Goal: Task Accomplishment & Management: Manage account settings

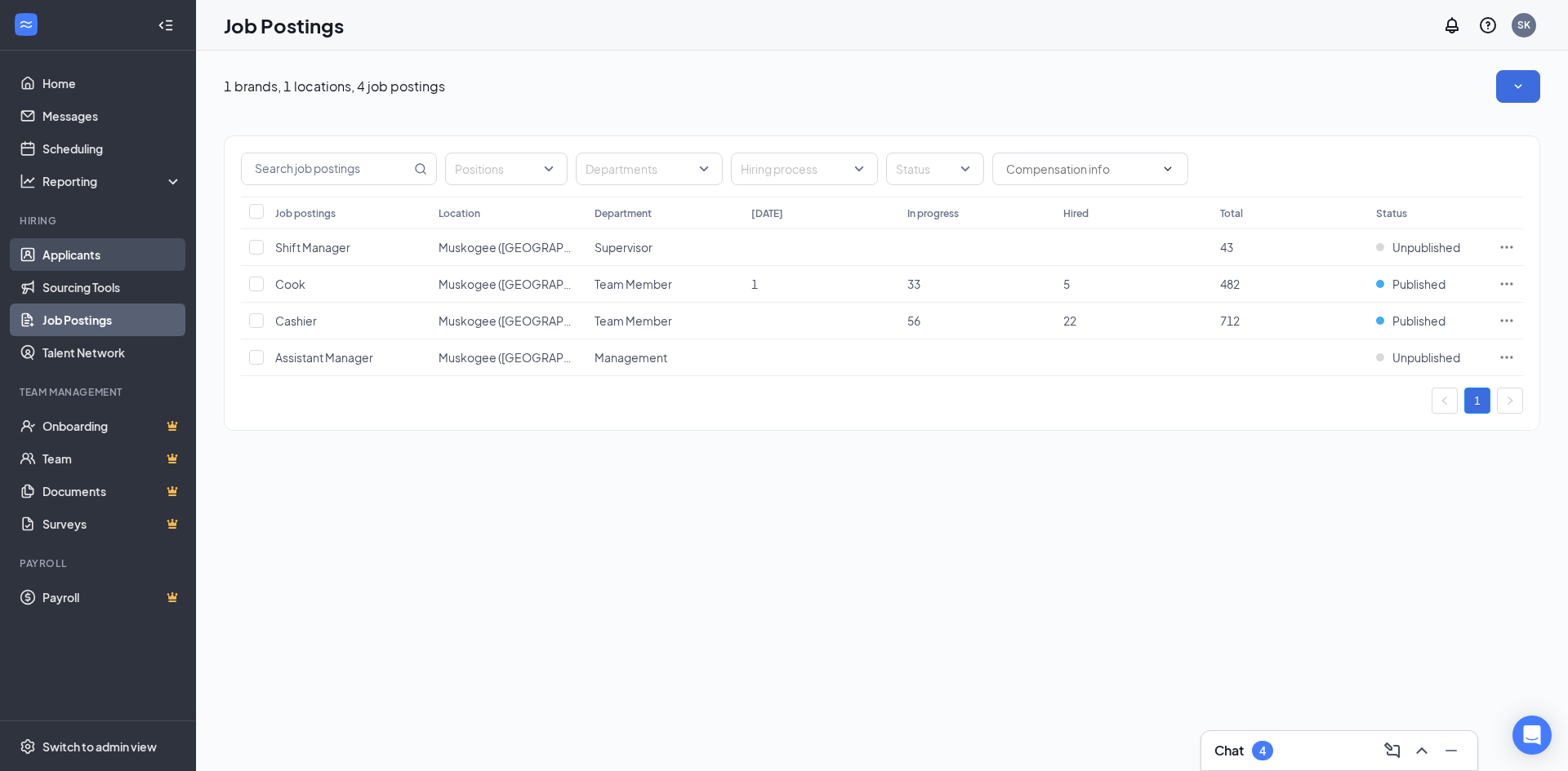
click at [60, 254] on link "Applicants" at bounding box center [113, 255] width 140 height 33
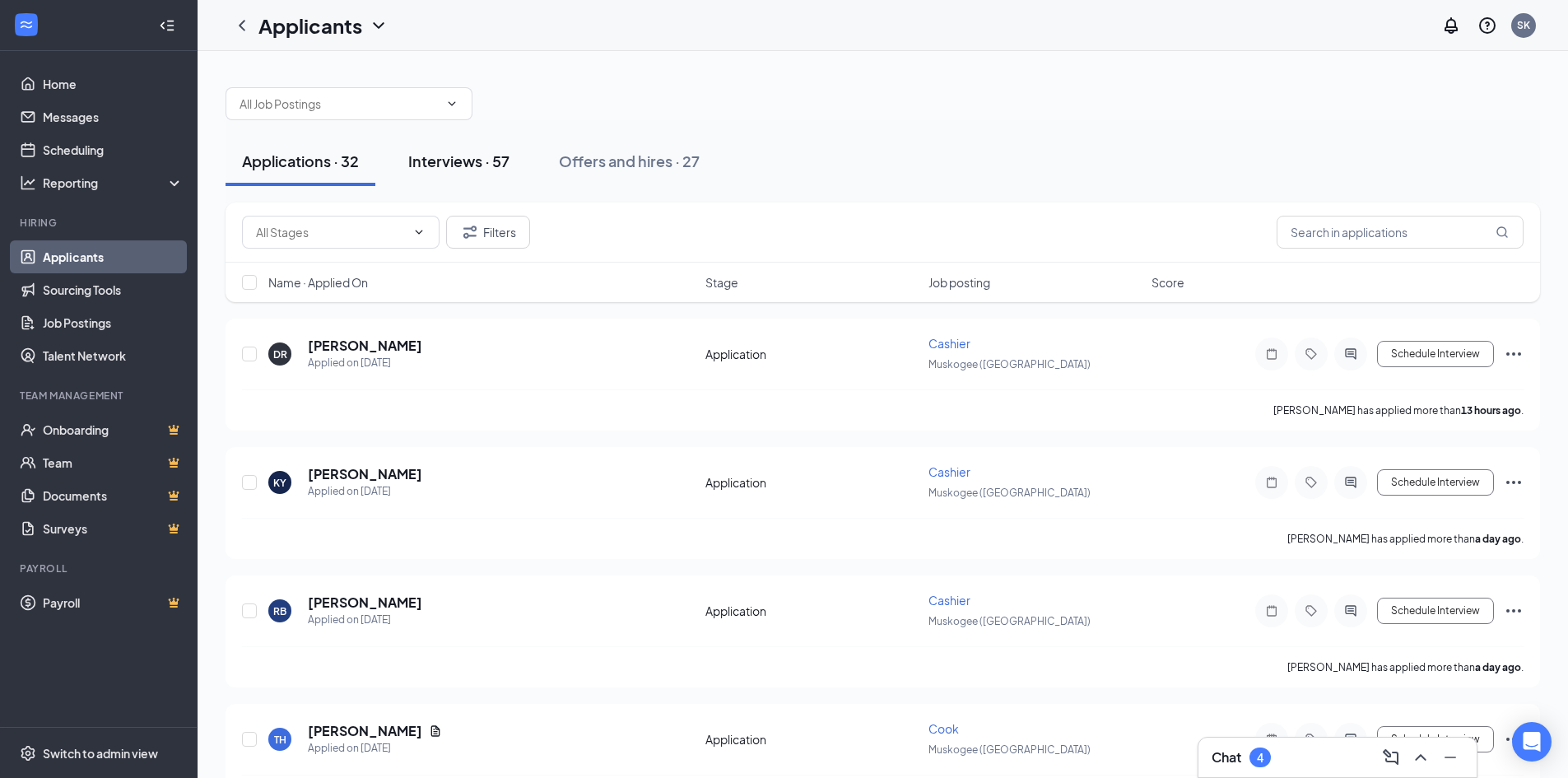
click at [470, 158] on div "Interviews · 57" at bounding box center [458, 161] width 101 height 21
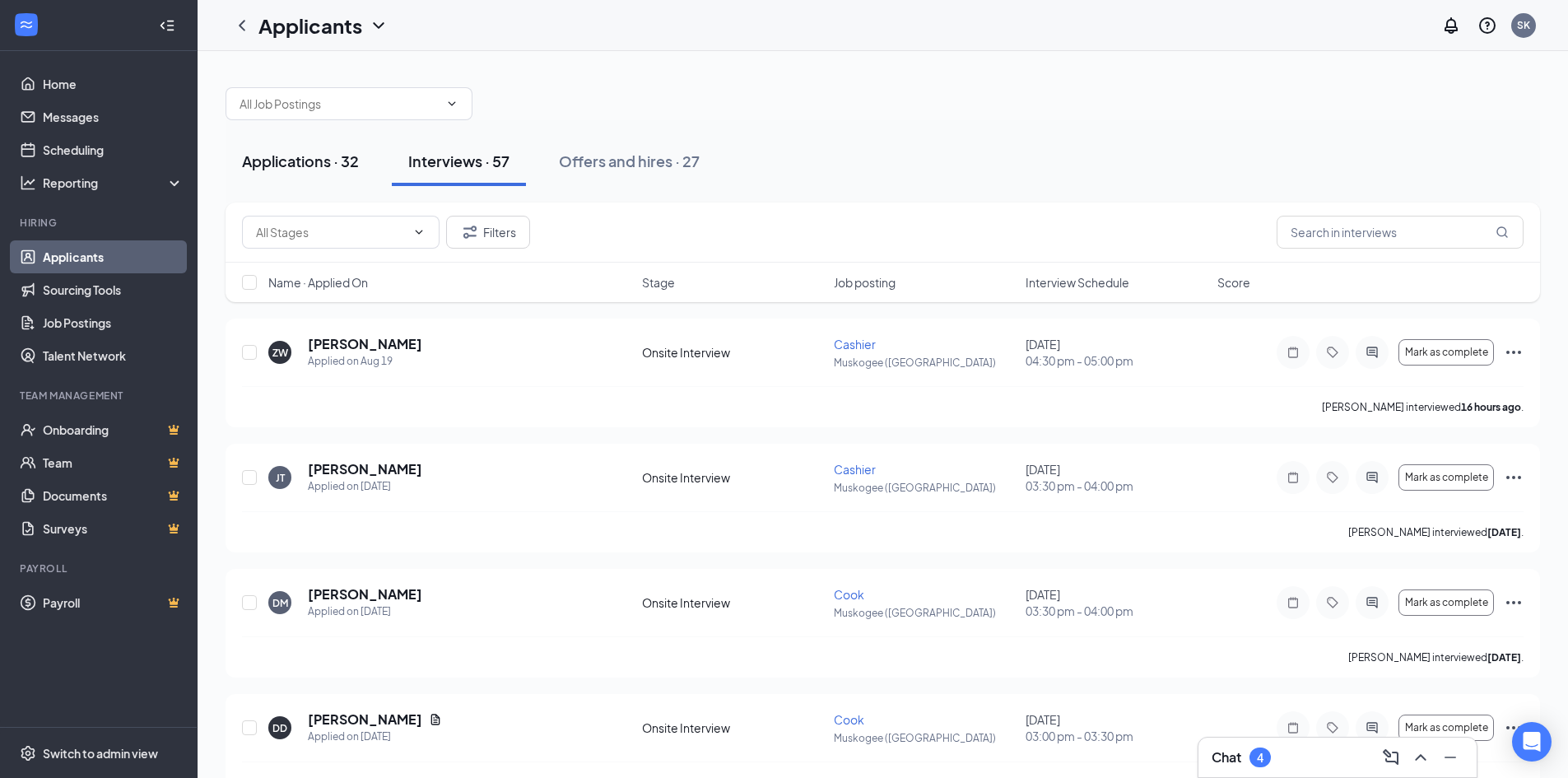
drag, startPoint x: 312, startPoint y: 166, endPoint x: 269, endPoint y: 177, distance: 44.4
click at [313, 166] on div "Applications · 32" at bounding box center [300, 161] width 117 height 21
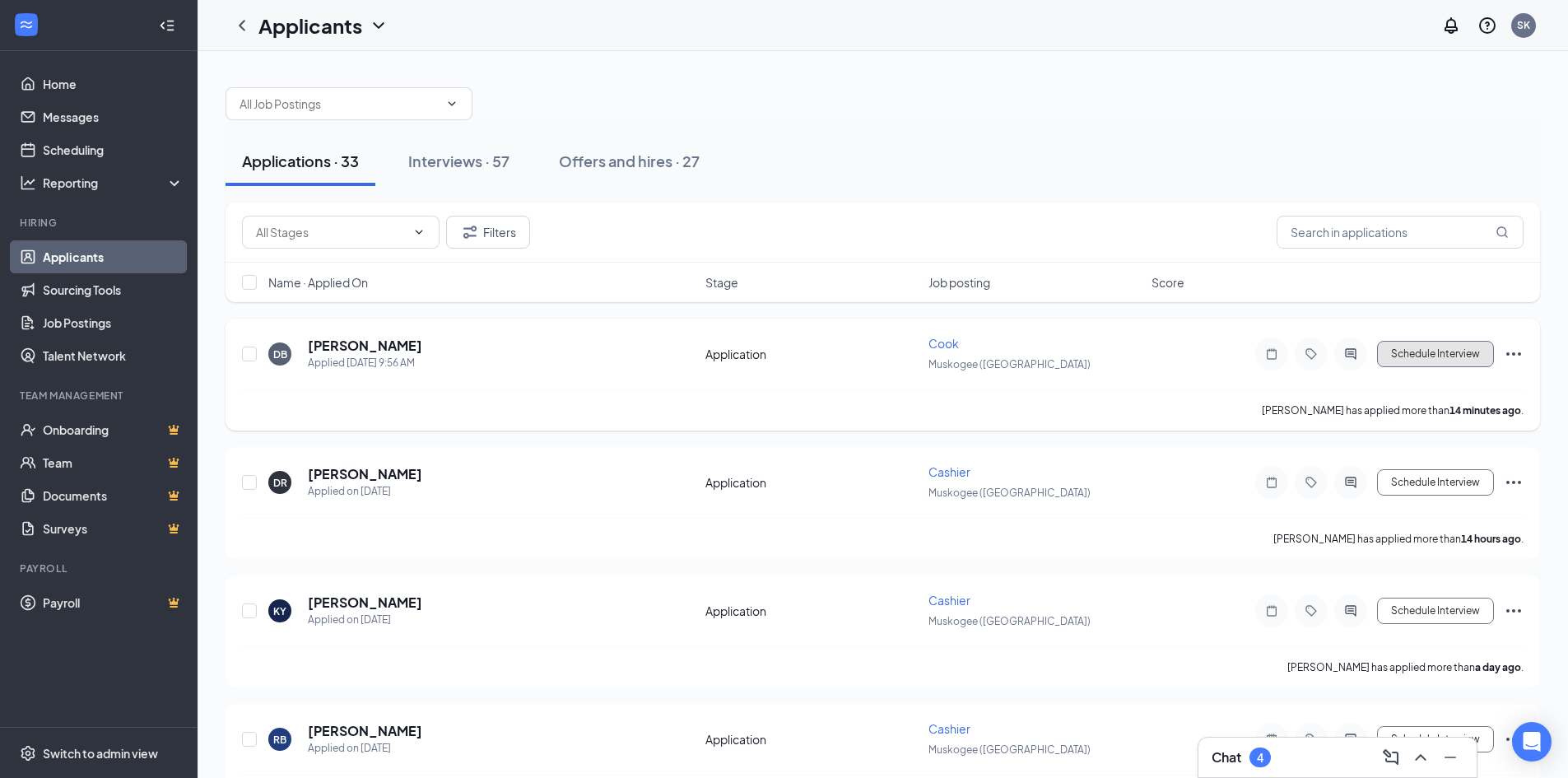
click at [1399, 359] on button "Schedule Interview" at bounding box center [1436, 354] width 117 height 26
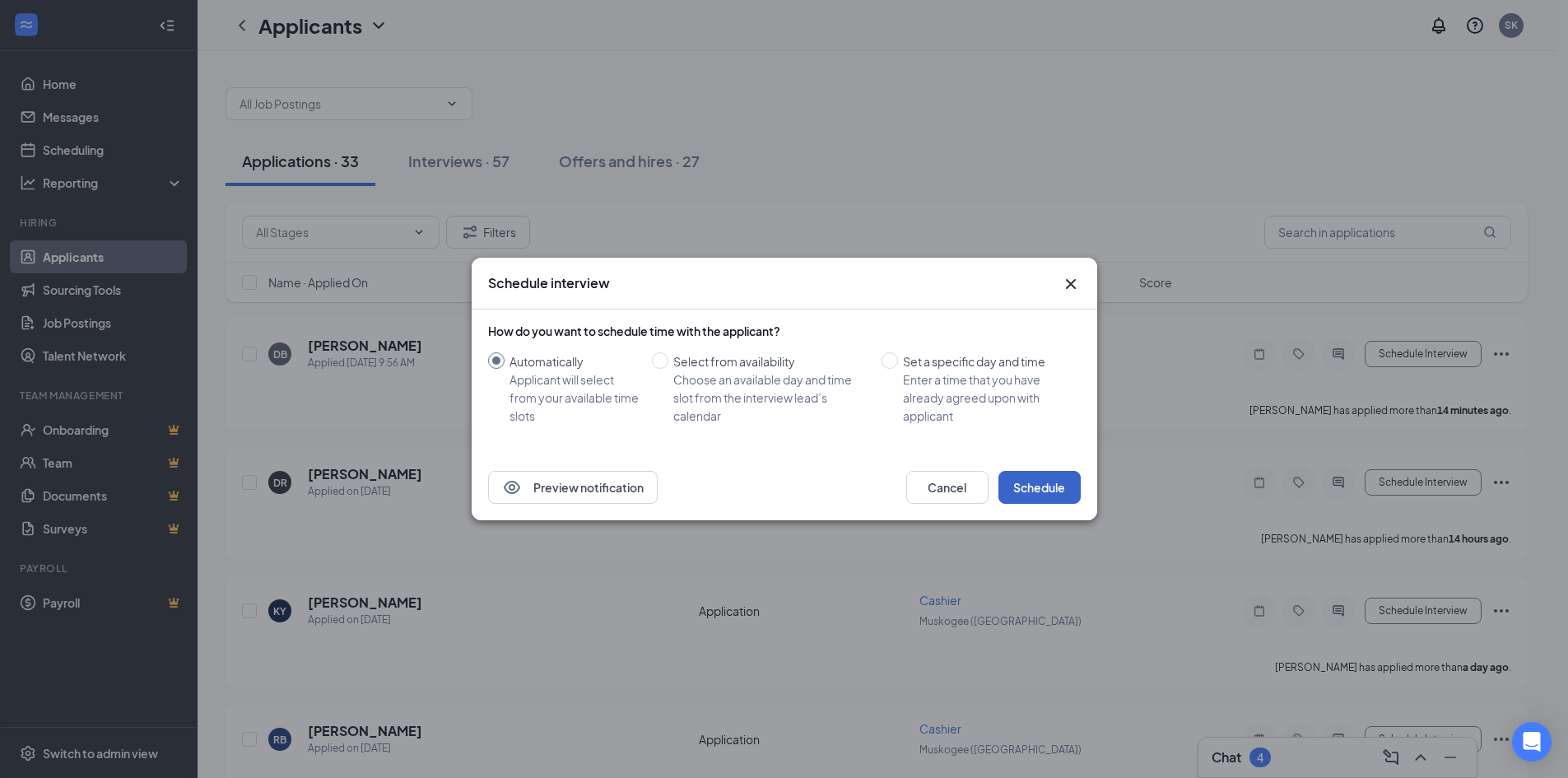
click at [1024, 495] on button "Schedule" at bounding box center [1039, 488] width 82 height 33
